Goal: Task Accomplishment & Management: Complete application form

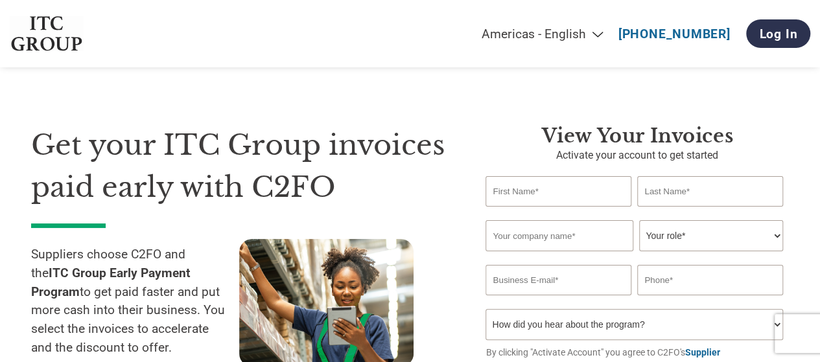
click at [543, 189] on input "text" at bounding box center [558, 191] width 145 height 30
type input "[PERSON_NAME]"
type input "S"
type input "ASTROAIRTECH INDIA PRIVATE LMITED"
type input "[EMAIL_ADDRESS][DOMAIN_NAME]"
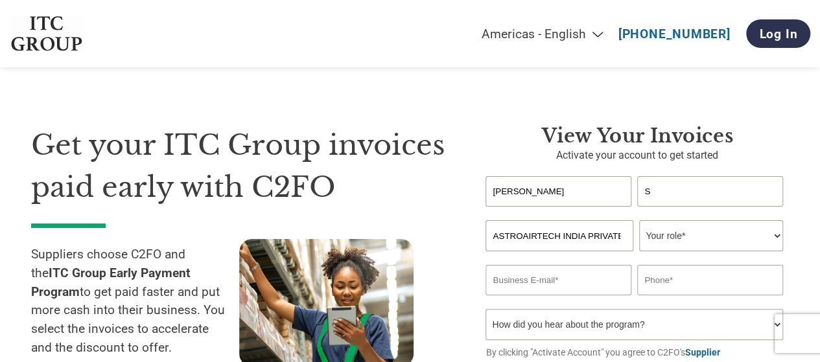
type input "09003166004"
click at [673, 190] on input "S" at bounding box center [709, 191] width 145 height 30
type input "[PERSON_NAME]"
click at [774, 127] on h3 "View Your Invoices" at bounding box center [637, 136] width 303 height 23
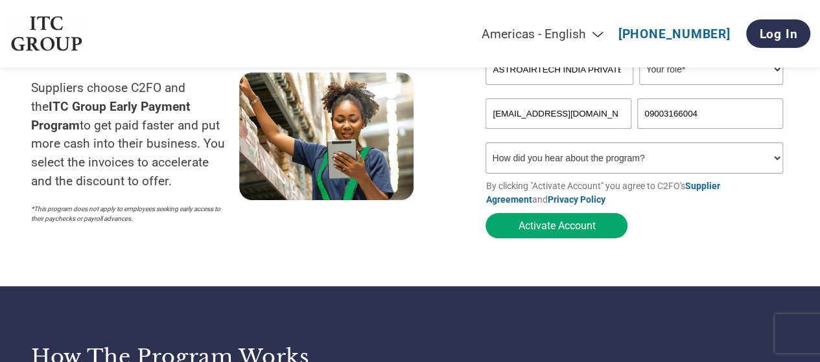
scroll to position [191, 0]
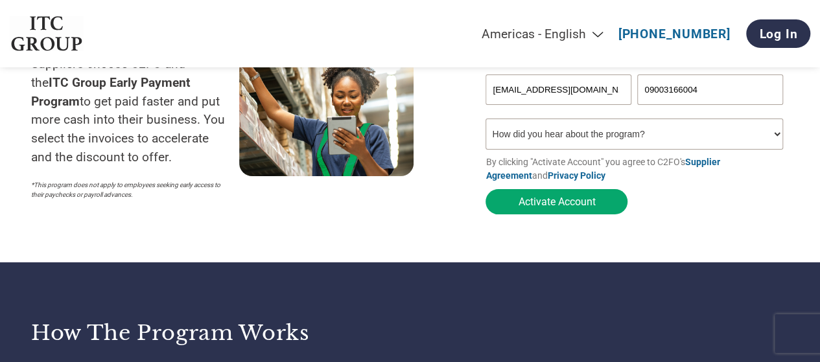
click at [680, 141] on select "How did you hear about the program? Received a letter Email Social Media Online…" at bounding box center [634, 134] width 297 height 31
select select "Email"
click at [486, 122] on select "How did you hear about the program? Received a letter Email Social Media Online…" at bounding box center [634, 134] width 297 height 31
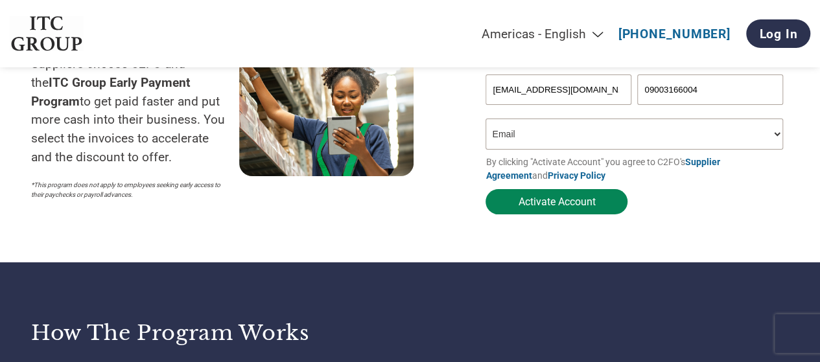
click at [584, 204] on button "Activate Account" at bounding box center [557, 201] width 142 height 25
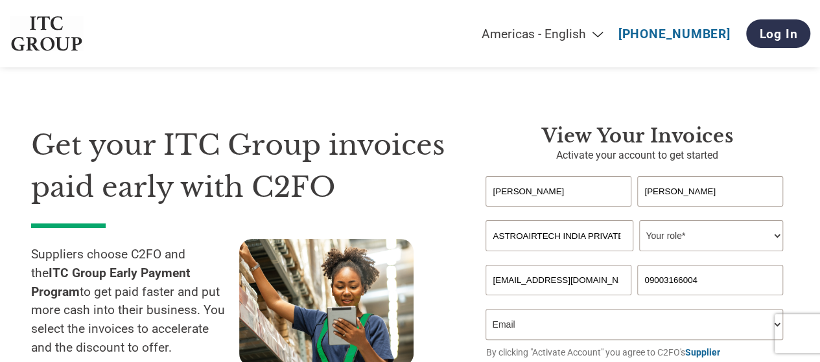
click at [730, 235] on select "Your role* CFO Controller Credit Manager Finance Director Treasurer CEO Preside…" at bounding box center [710, 235] width 143 height 31
select select "FINANCE_DIRECTOR"
click at [639, 222] on select "Your role* CFO Controller Credit Manager Finance Director Treasurer CEO Preside…" at bounding box center [710, 235] width 143 height 31
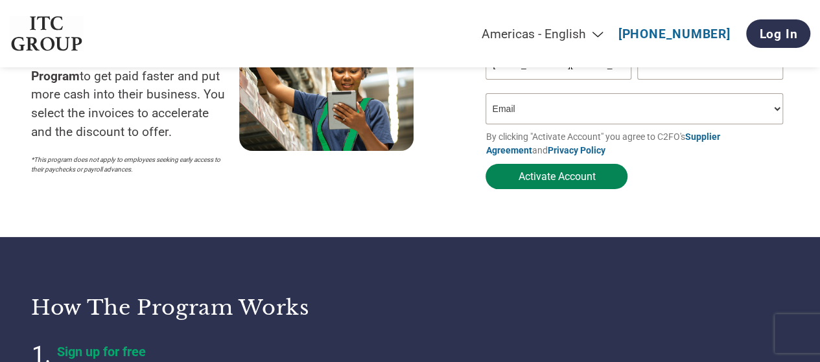
click at [577, 174] on button "Activate Account" at bounding box center [557, 176] width 142 height 25
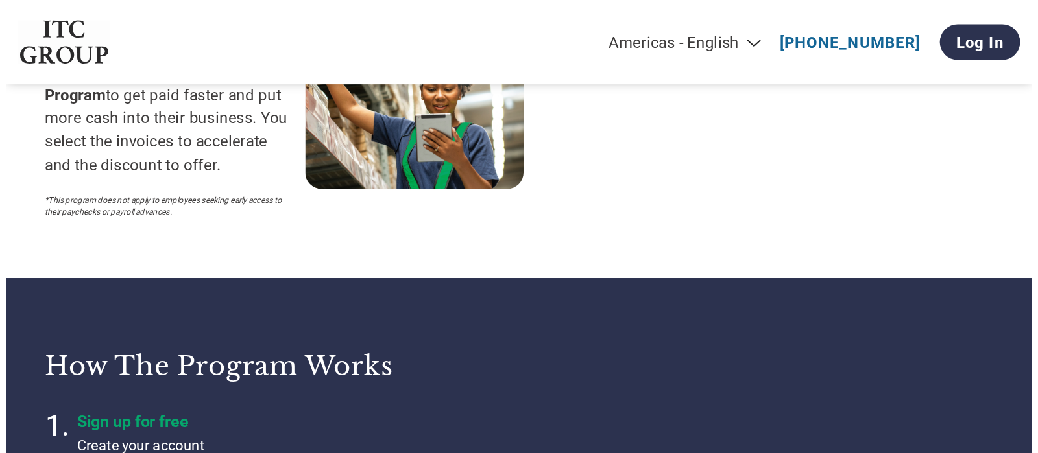
scroll to position [0, 0]
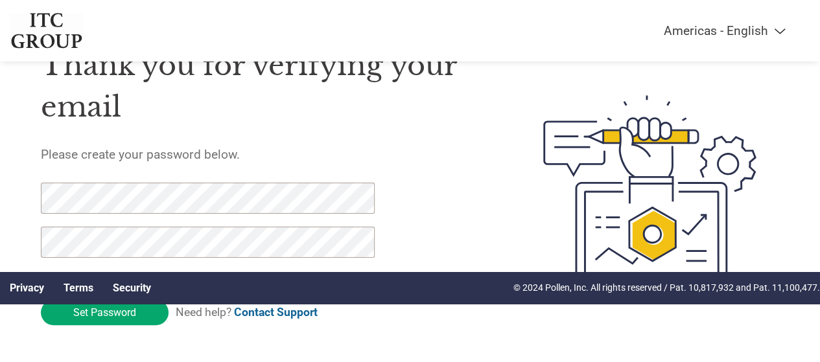
scroll to position [88, 0]
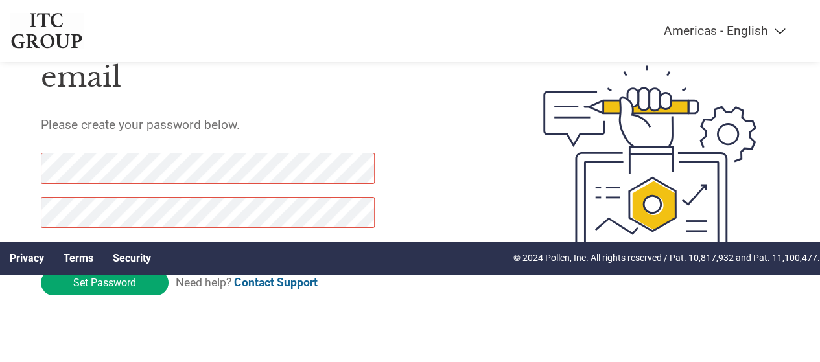
click at [118, 273] on div "Privacy Terms Security © 2024 Pollen, Inc. All rights reserved / Pat. 10,817,93…" at bounding box center [410, 259] width 820 height 32
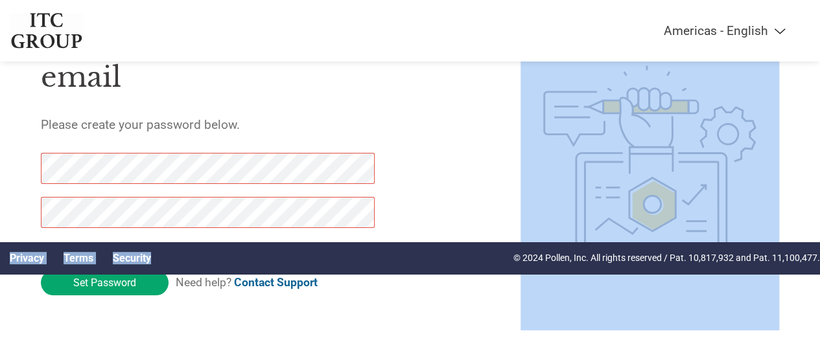
drag, startPoint x: 244, startPoint y: 257, endPoint x: 252, endPoint y: 300, distance: 44.1
click at [252, 300] on div "Americas - English Américas - Español Américas - Português Amériques - Français…" at bounding box center [410, 111] width 820 height 399
click at [250, 305] on div "Thank you for verifying your email Please create your password below. Password …" at bounding box center [262, 163] width 443 height 335
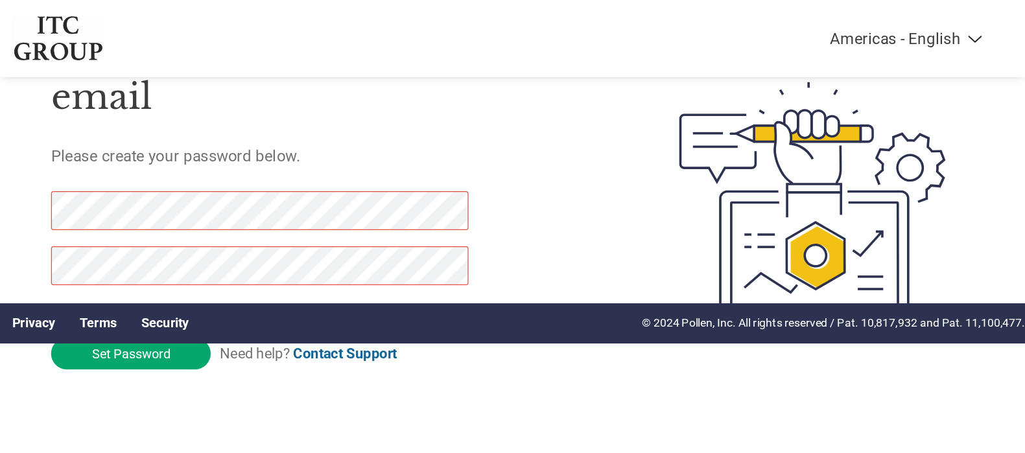
scroll to position [6, 0]
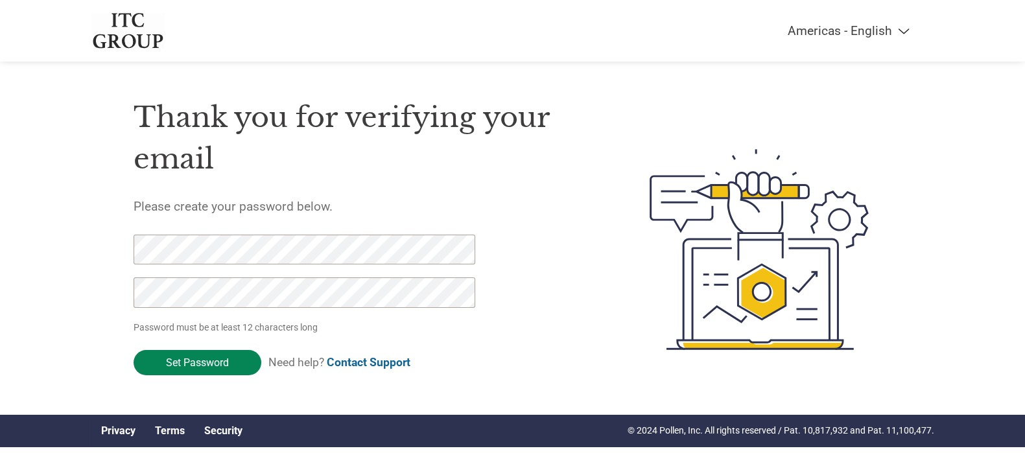
click at [178, 362] on input "Set Password" at bounding box center [198, 362] width 128 height 25
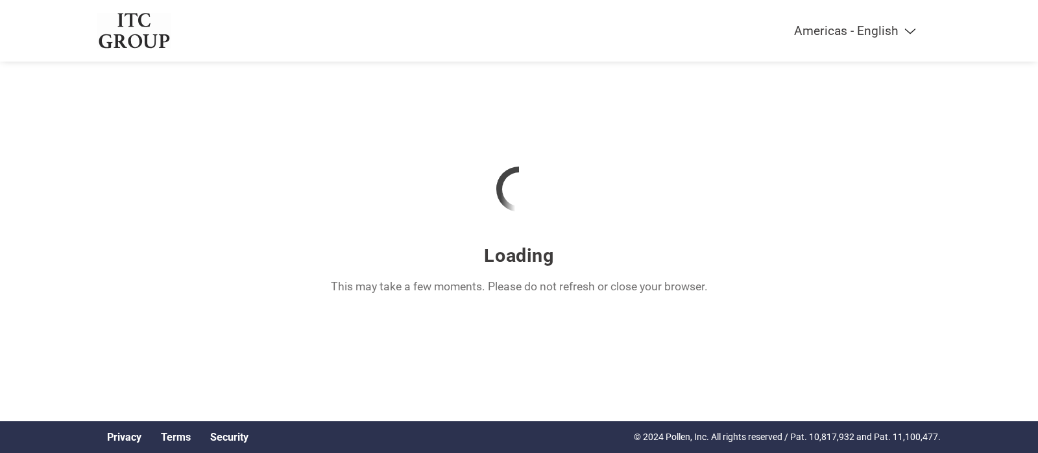
click at [829, 282] on div "Loading This may take a few moments. Please do not refresh or close your browse…" at bounding box center [518, 220] width 843 height 172
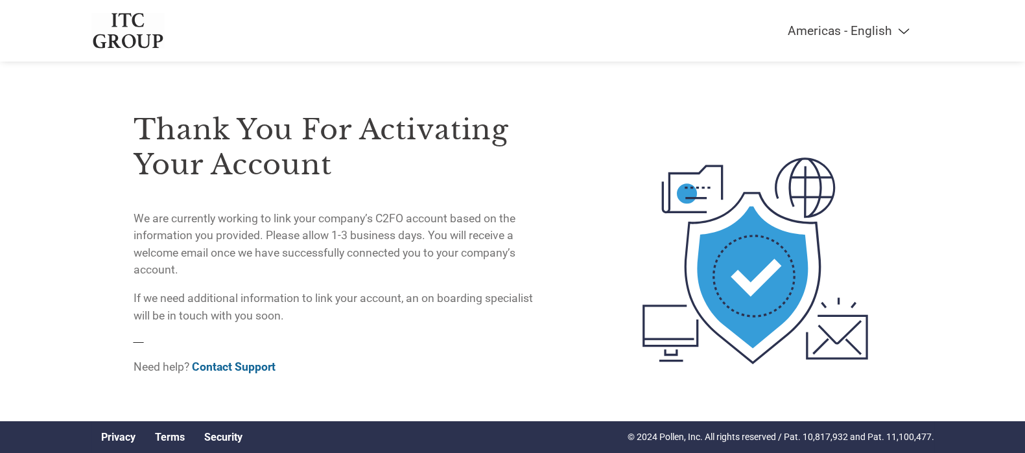
click at [829, 213] on div "Americas - English Américas - Español Américas - Português Amériques - Français…" at bounding box center [512, 209] width 1025 height 418
